Goal: Information Seeking & Learning: Learn about a topic

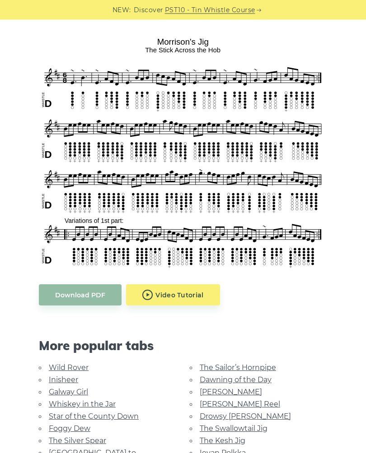
scroll to position [251, 0]
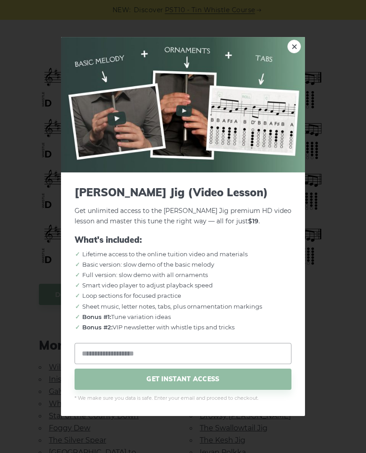
click at [286, 59] on img at bounding box center [183, 104] width 244 height 135
click at [284, 60] on img at bounding box center [183, 104] width 244 height 135
click at [293, 53] on link "×" at bounding box center [294, 47] width 14 height 14
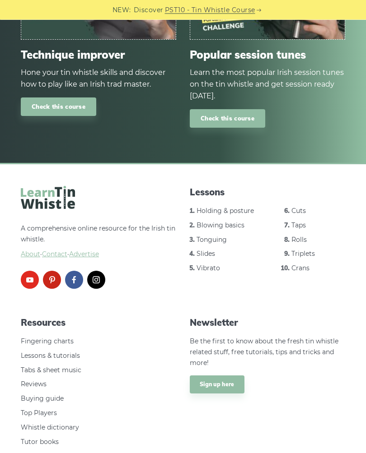
scroll to position [1135, 0]
click at [30, 250] on span "About" at bounding box center [30, 254] width 19 height 8
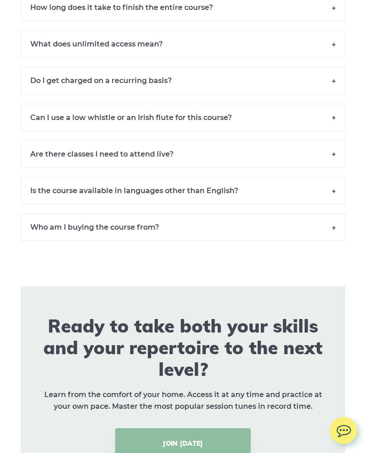
scroll to position [6635, 0]
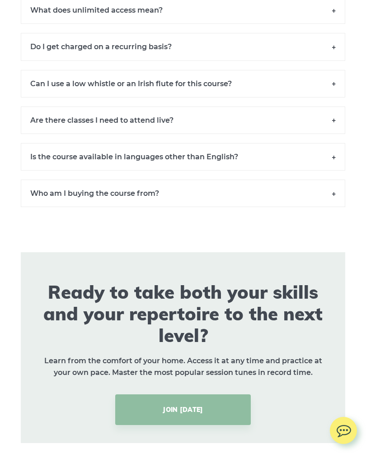
click at [336, 45] on h6 "Do I get charged on a recurring basis?" at bounding box center [183, 47] width 324 height 28
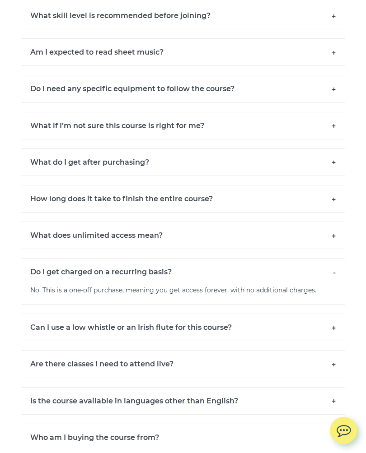
scroll to position [6444, 0]
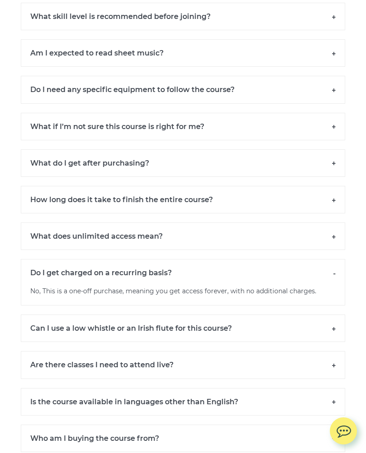
click at [327, 160] on h6 "What do I get after purchasing?" at bounding box center [183, 163] width 324 height 28
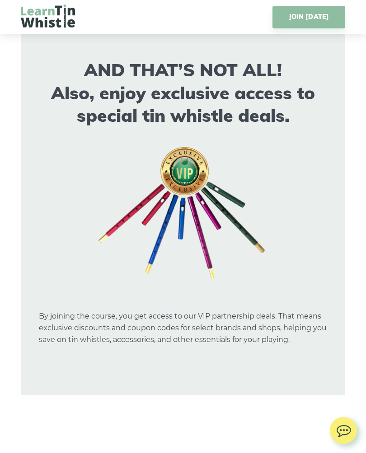
scroll to position [5093, 0]
